Goal: Task Accomplishment & Management: Manage account settings

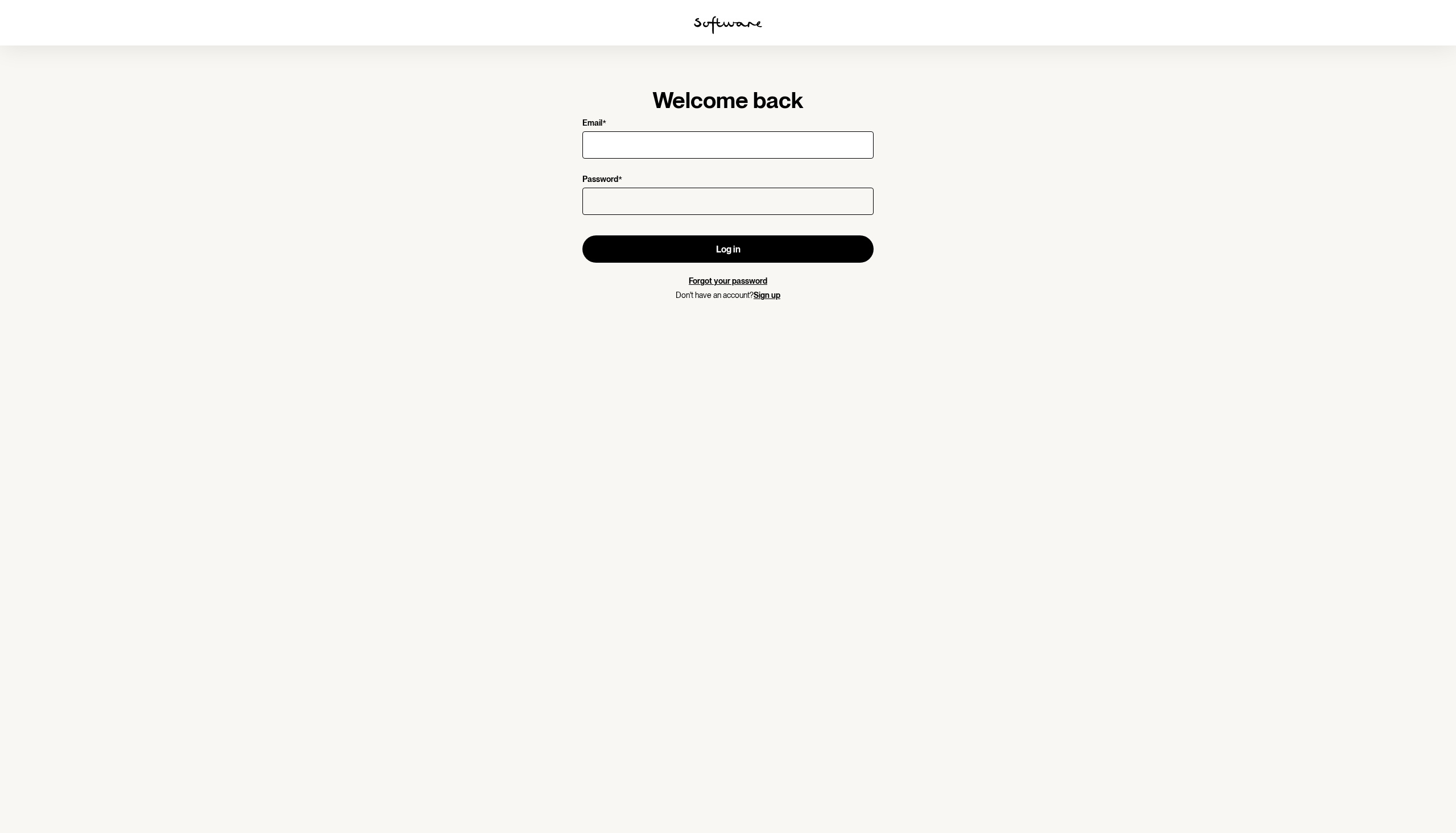
click at [275, 350] on section "Welcome back Email * Password * Log in Forgot your password Don't have an accou…" at bounding box center [728, 416] width 1456 height 833
click at [705, 20] on img at bounding box center [728, 25] width 68 height 18
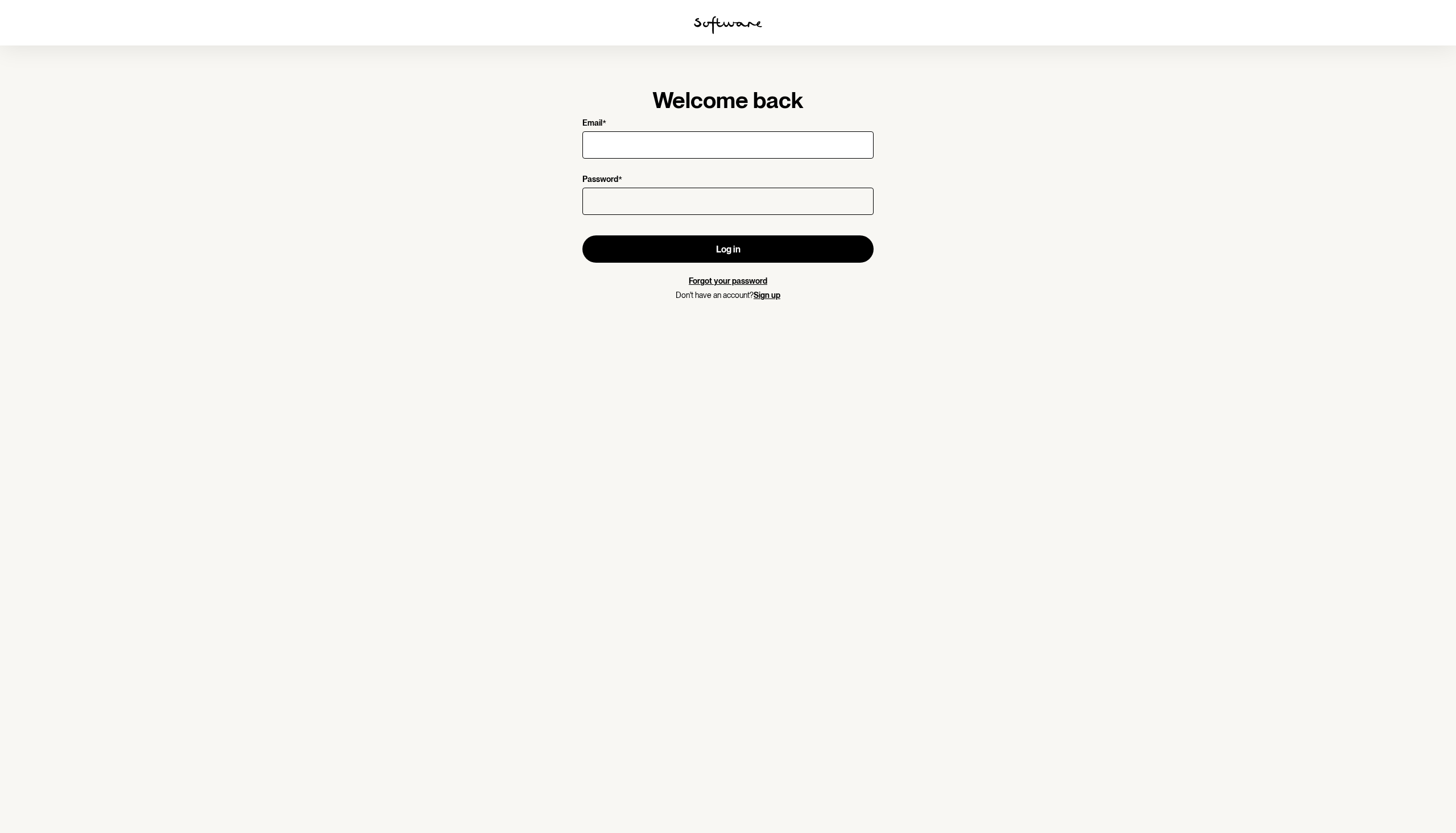
click at [705, 20] on img at bounding box center [728, 25] width 68 height 18
click at [779, 140] on input "Email *" at bounding box center [728, 145] width 291 height 27
type input "[EMAIL_ADDRESS][DOMAIN_NAME]"
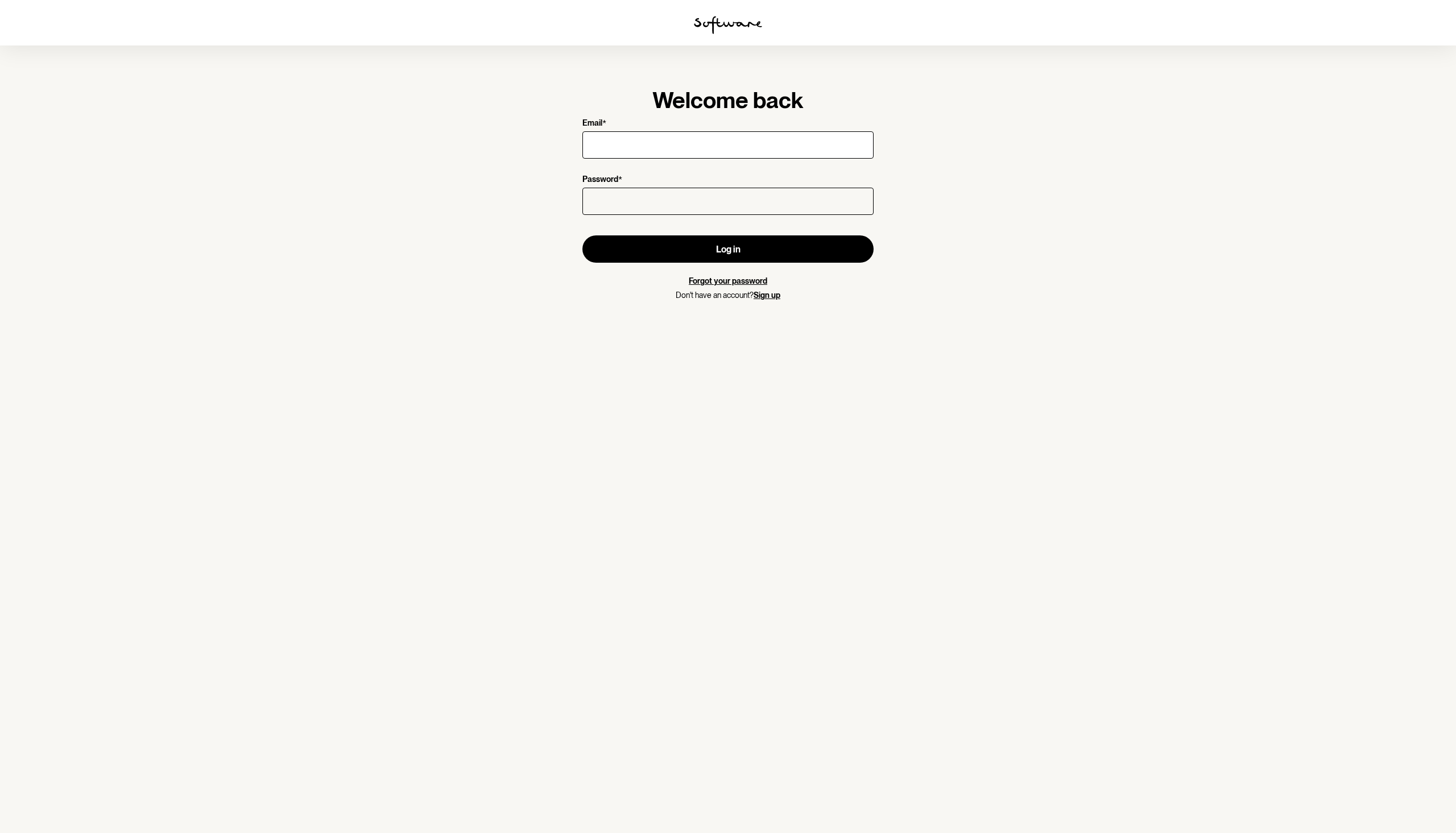
click at [744, 276] on link "Forgot your password" at bounding box center [728, 281] width 79 height 9
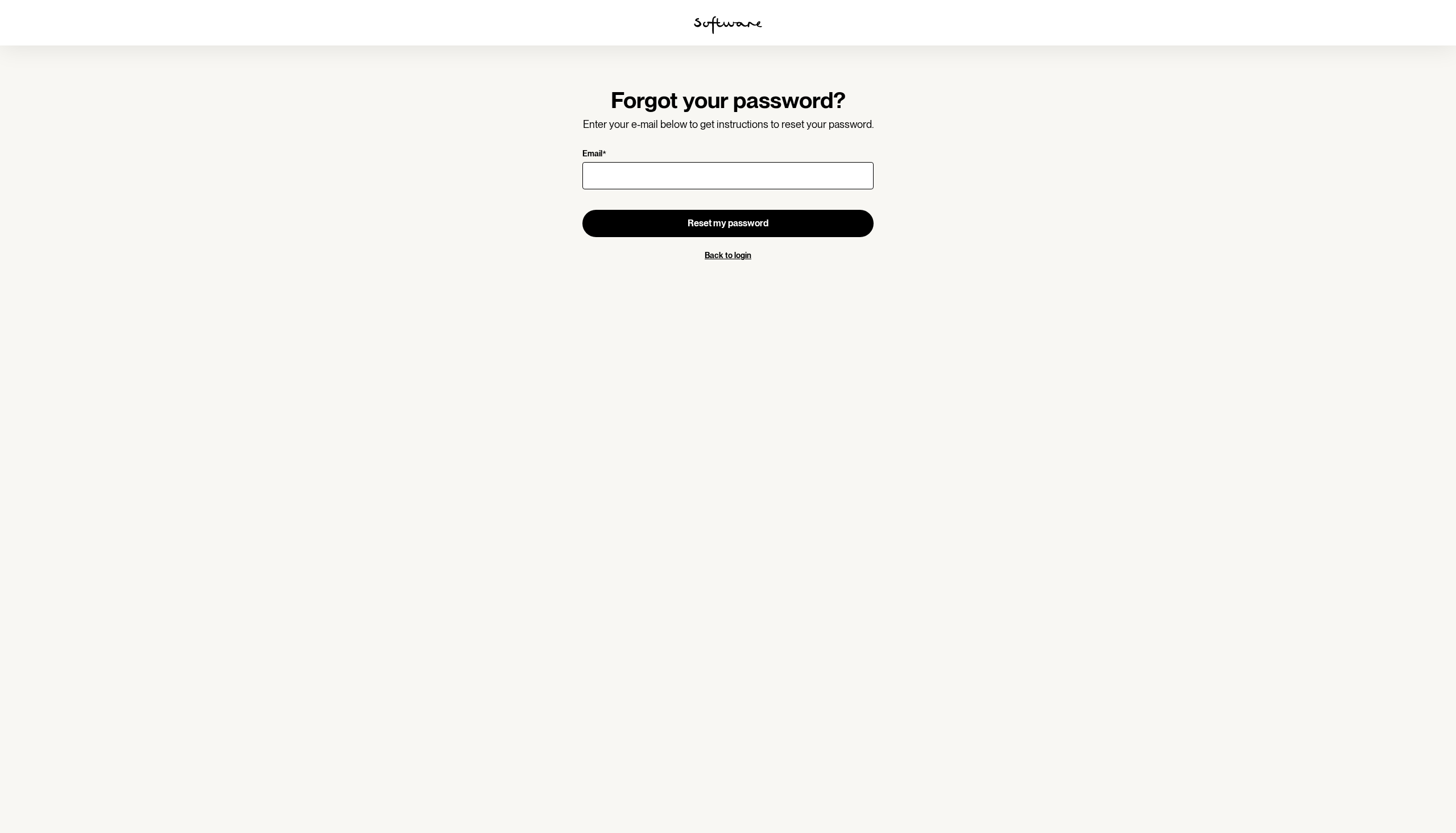
click at [645, 185] on input "Email *" at bounding box center [728, 175] width 291 height 27
type input "[EMAIL_ADDRESS][DOMAIN_NAME]"
click at [636, 227] on button "Reset my password" at bounding box center [728, 223] width 291 height 27
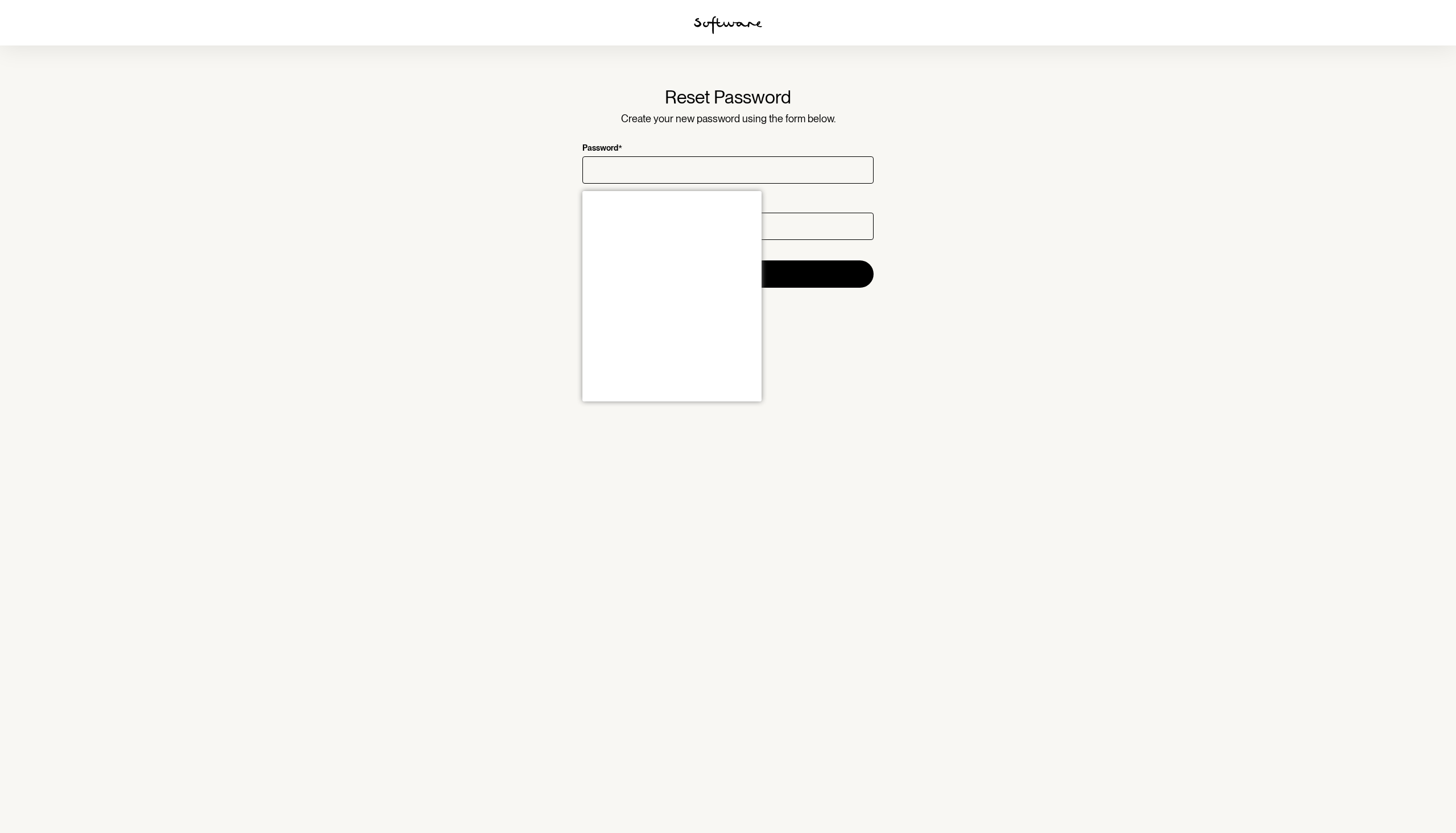
click at [856, 356] on section "Reset Password Create your new password using the form below. Password * Confir…" at bounding box center [728, 416] width 1456 height 833
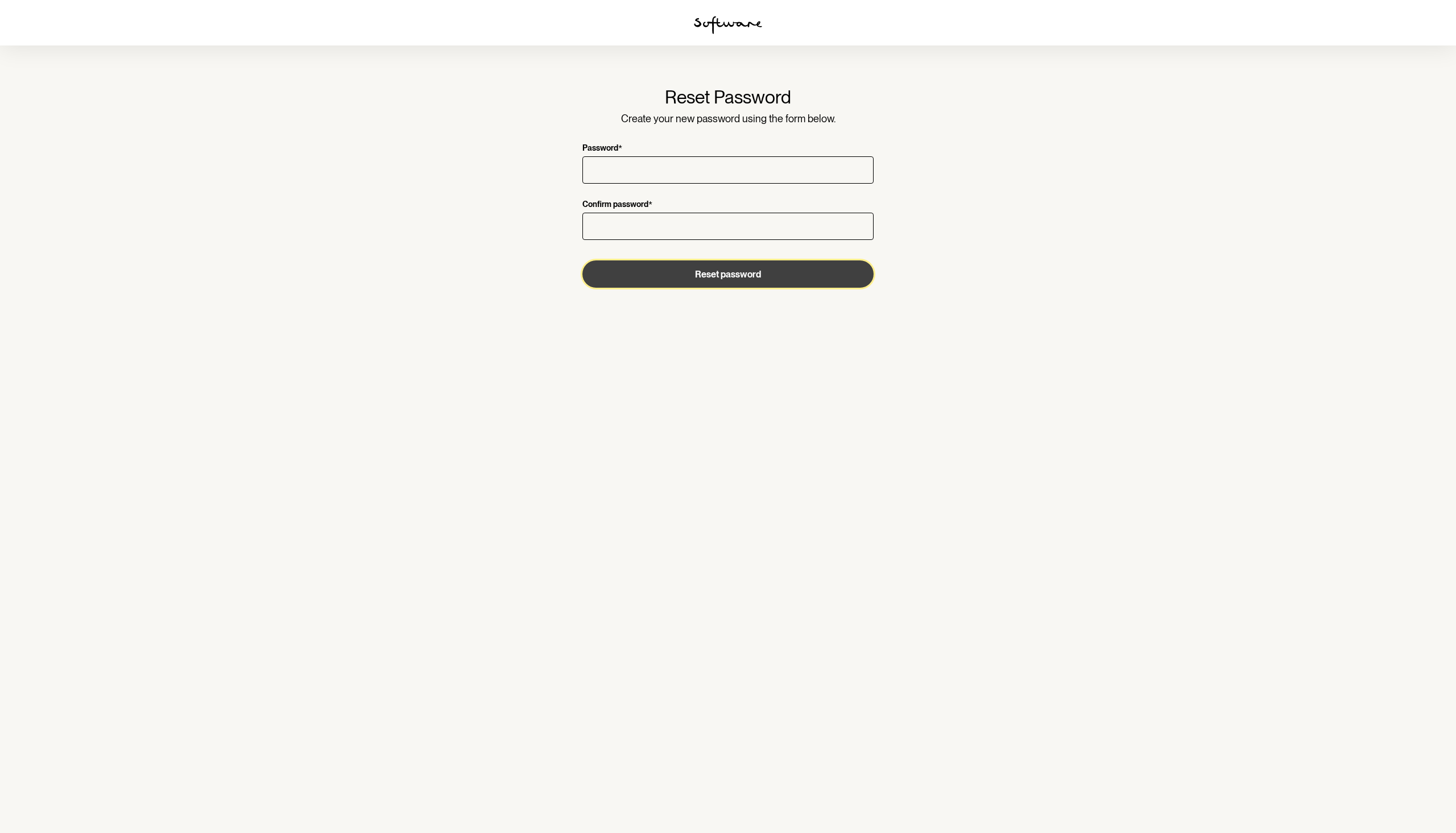
click at [744, 281] on button "Reset password" at bounding box center [728, 274] width 291 height 27
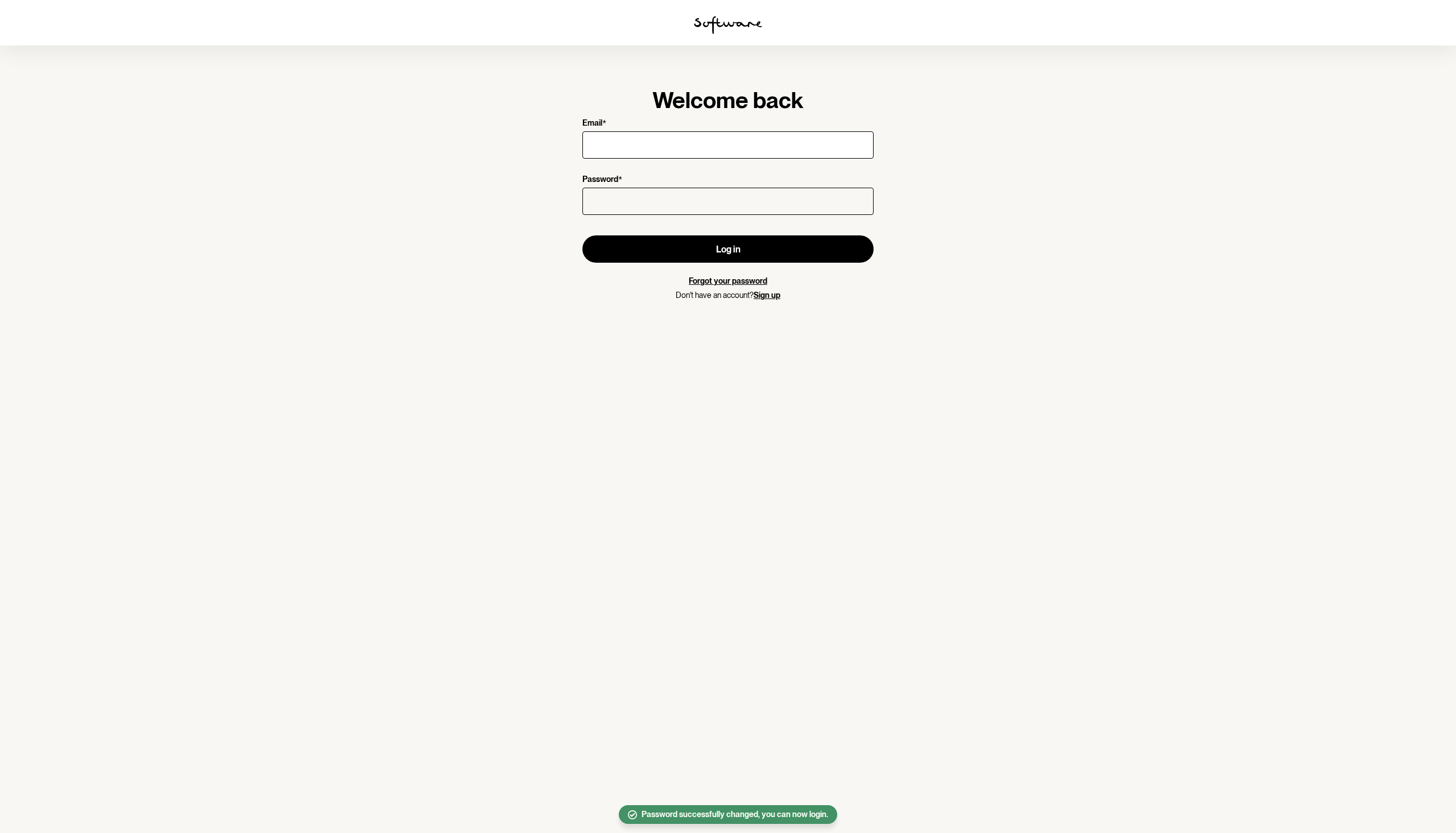
click at [668, 142] on input "Email *" at bounding box center [728, 145] width 291 height 27
type input "[EMAIL_ADDRESS][DOMAIN_NAME]"
drag, startPoint x: 783, startPoint y: 139, endPoint x: 556, endPoint y: 150, distance: 227.3
click at [556, 150] on section "Welcome back Email * Accountwithnousername Password * Log in Forgot your passwo…" at bounding box center [728, 416] width 1456 height 833
type input "[EMAIL_ADDRESS][DOMAIN_NAME]"
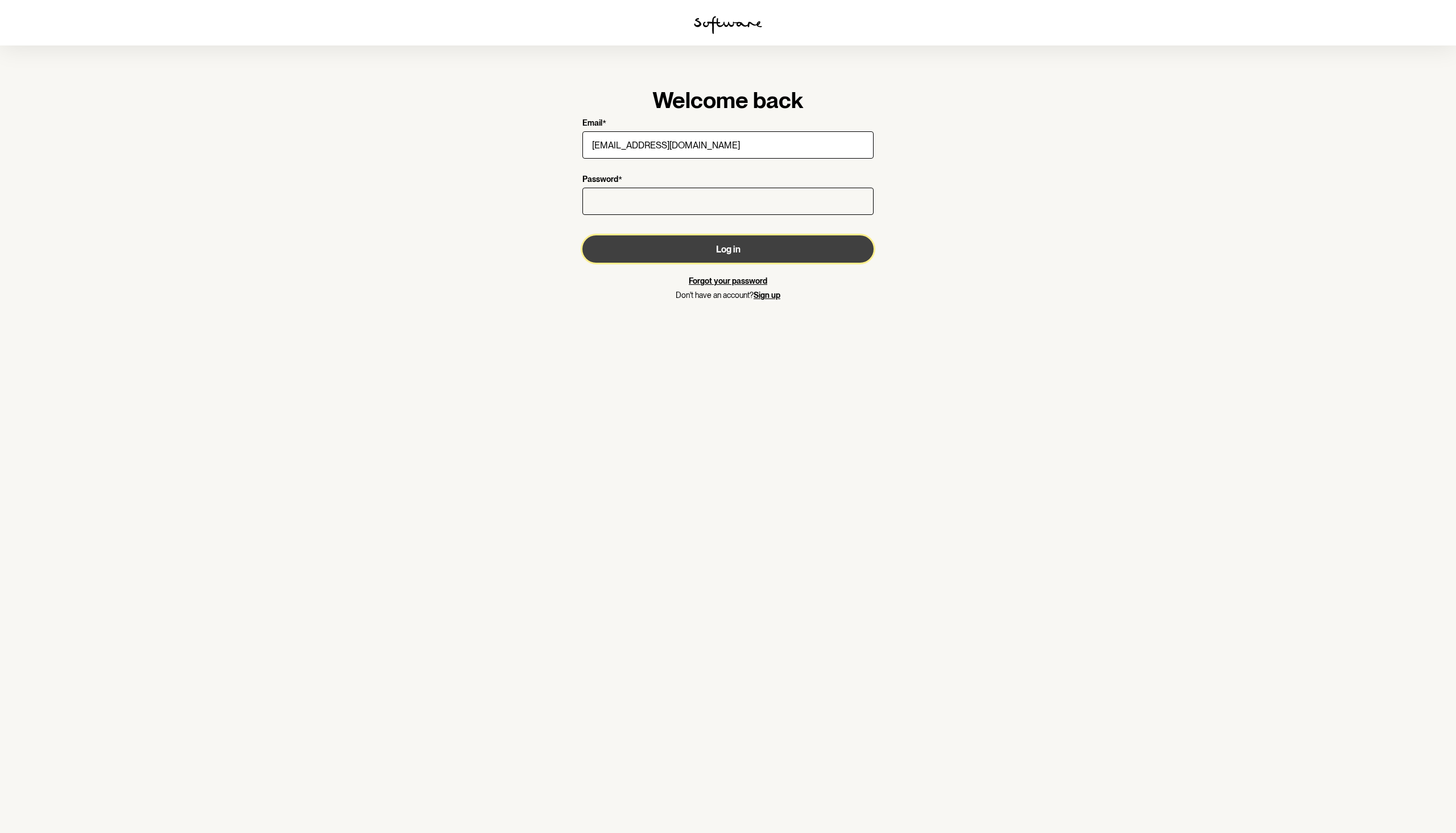
click at [639, 245] on button "Log in" at bounding box center [728, 249] width 291 height 27
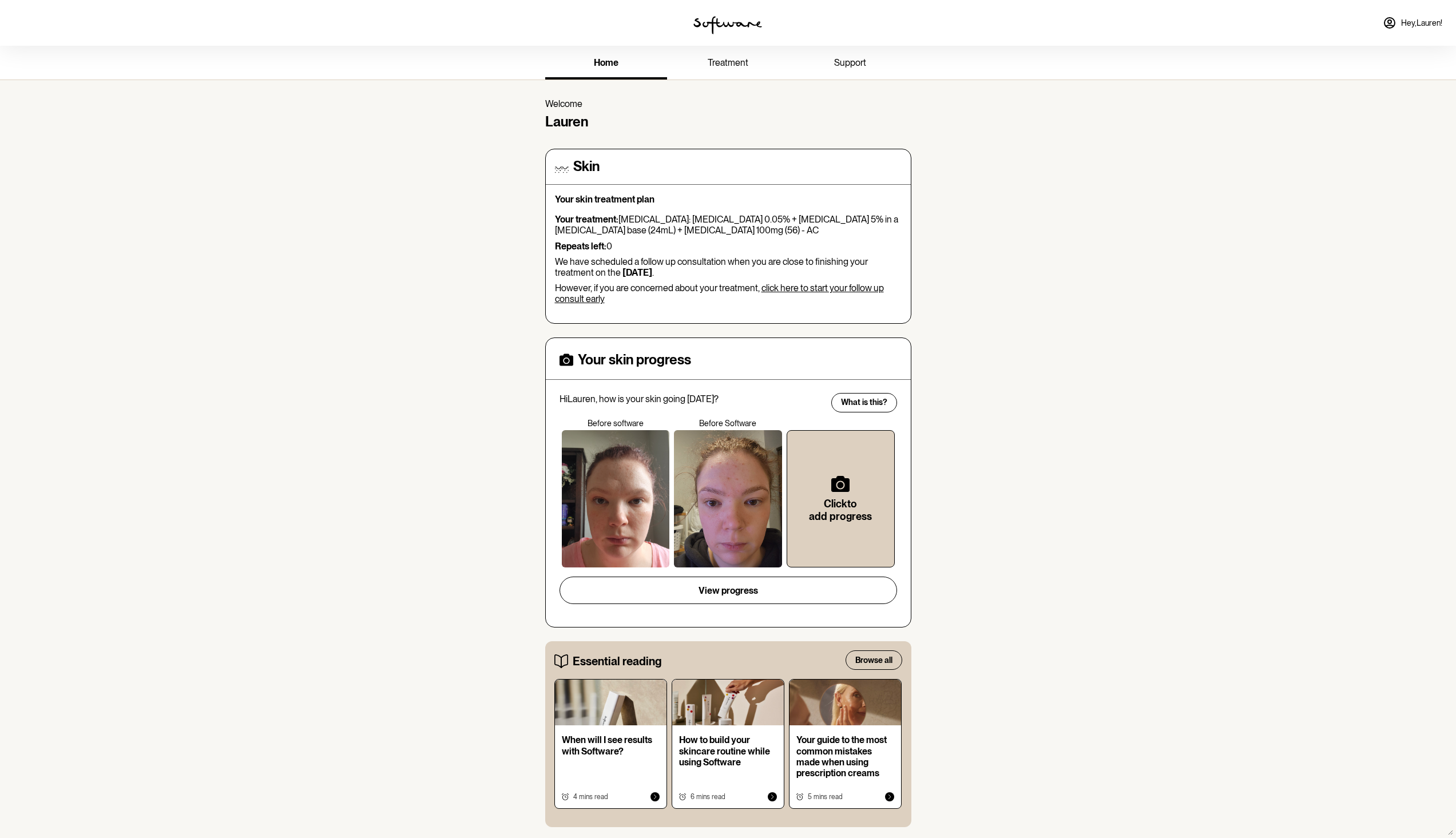
click at [725, 55] on link "treatment" at bounding box center [728, 64] width 122 height 32
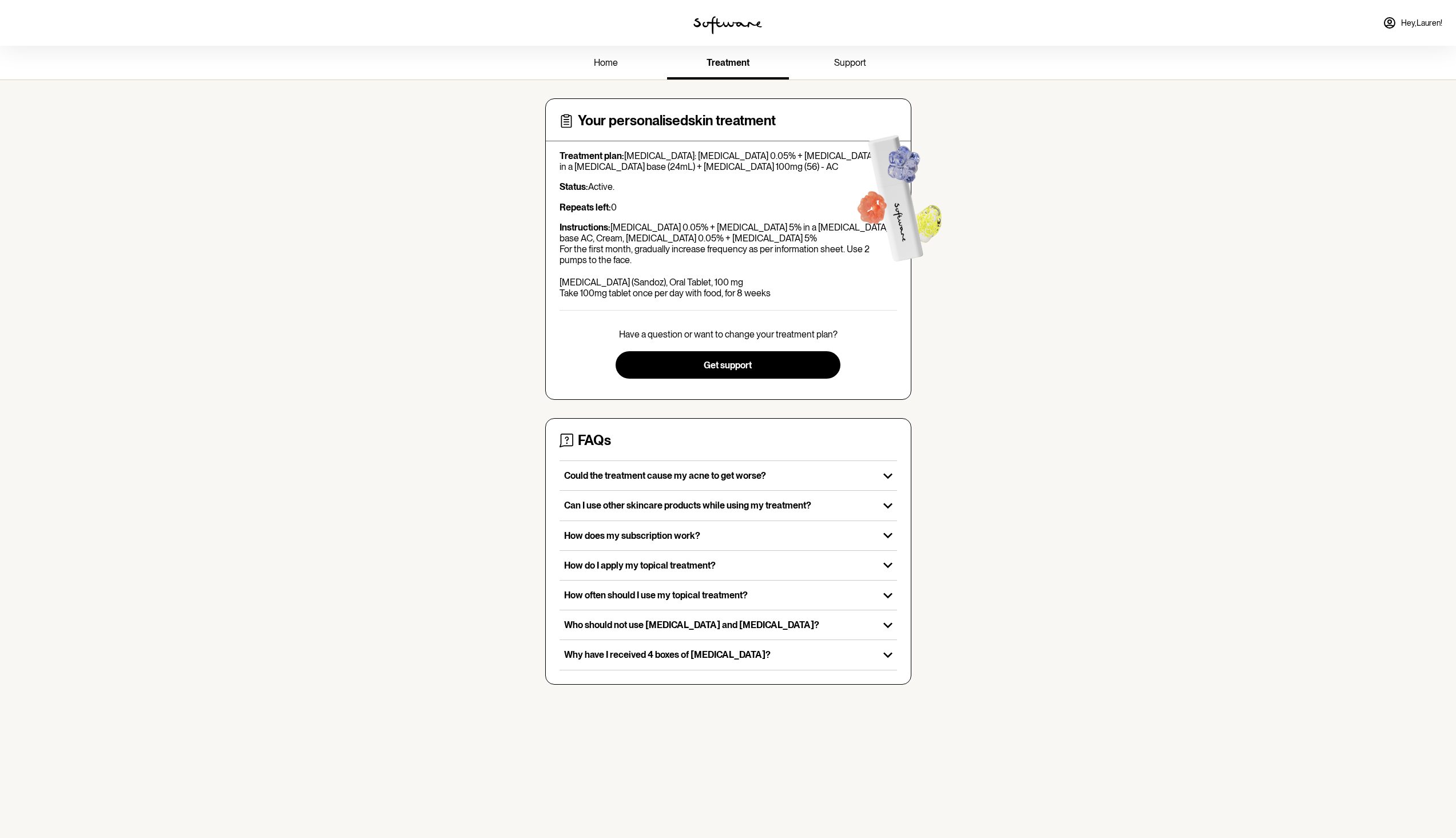
click at [609, 63] on span "home" at bounding box center [606, 62] width 24 height 11
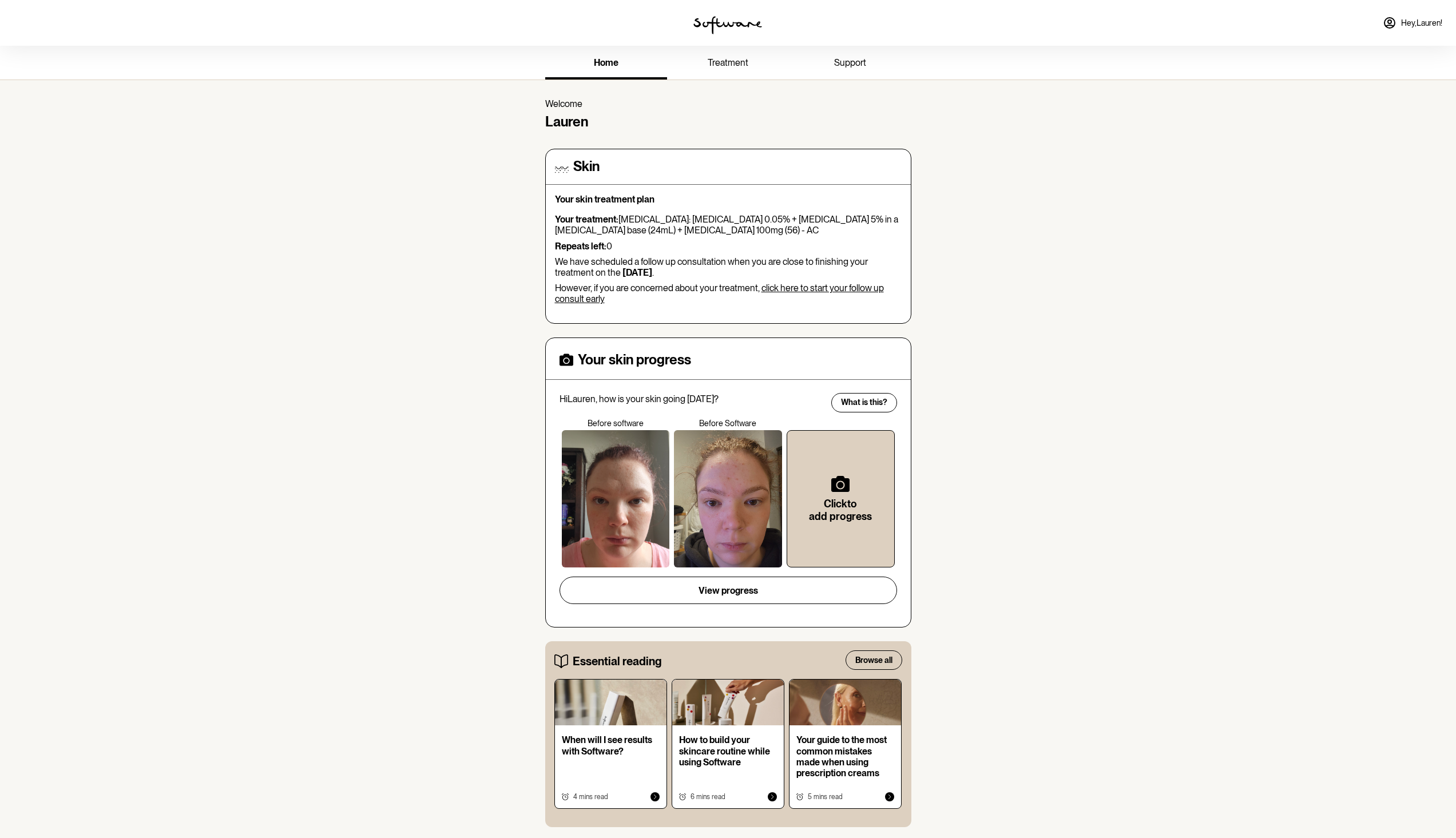
click at [1396, 25] on link "Hey, Lauren !" at bounding box center [1412, 23] width 73 height 28
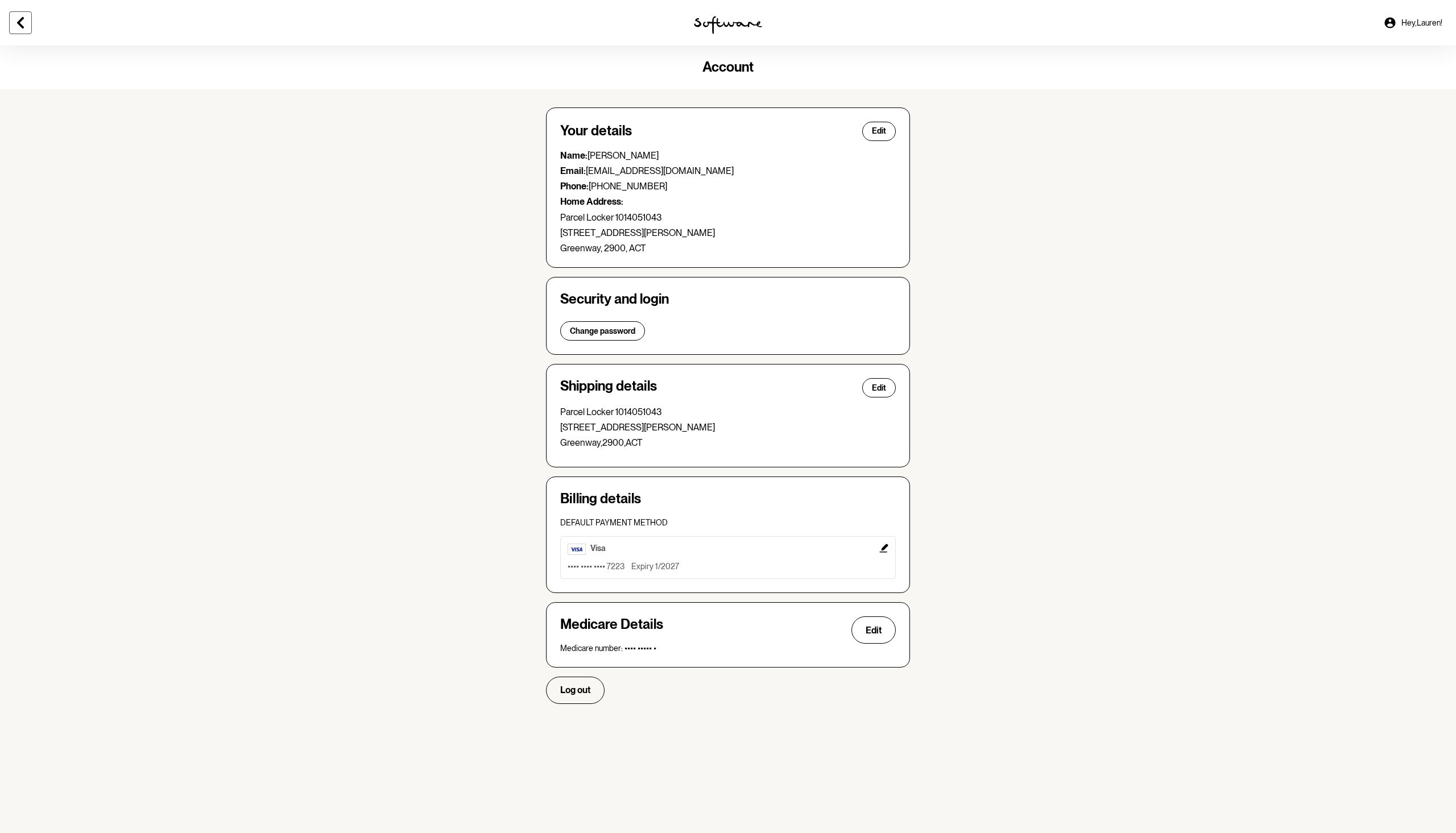
click at [21, 15] on button at bounding box center [21, 23] width 23 height 23
